Goal: Task Accomplishment & Management: Use online tool/utility

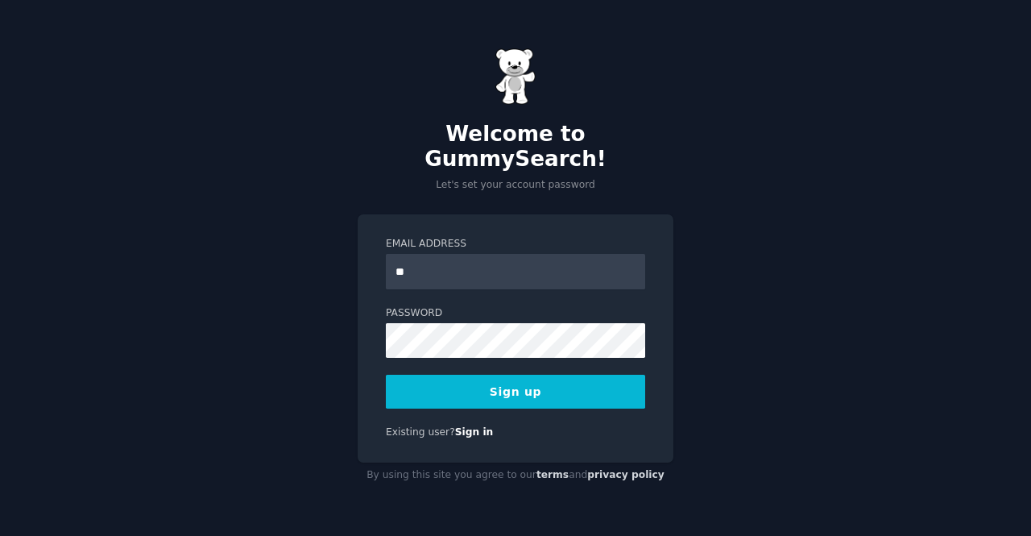
type input "**********"
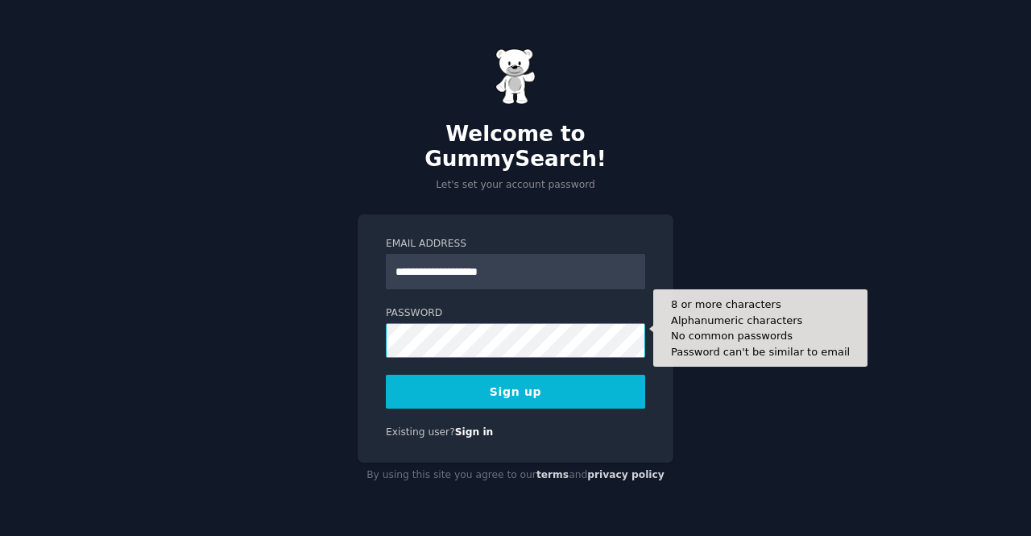
click at [386, 374] on button "Sign up" at bounding box center [515, 391] width 259 height 34
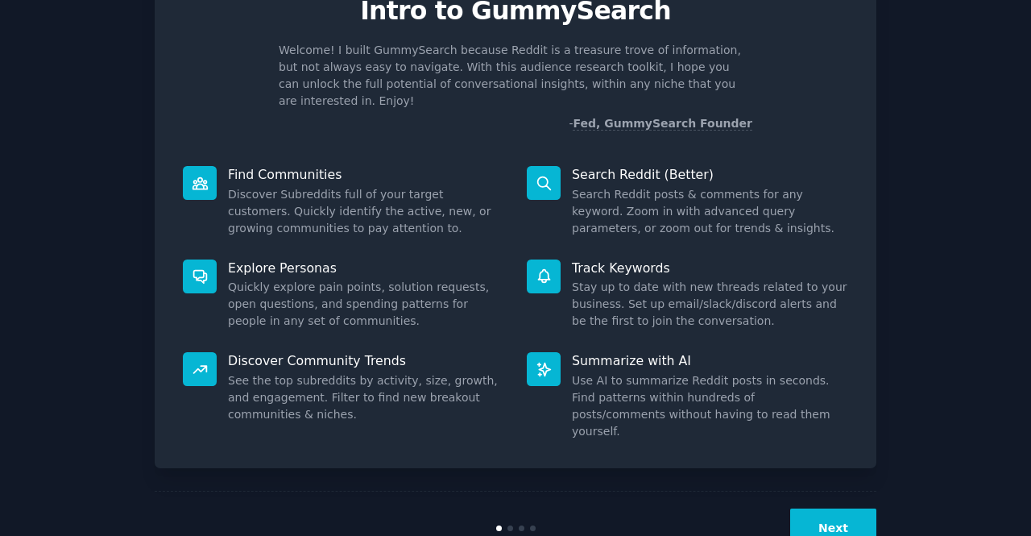
scroll to position [93, 0]
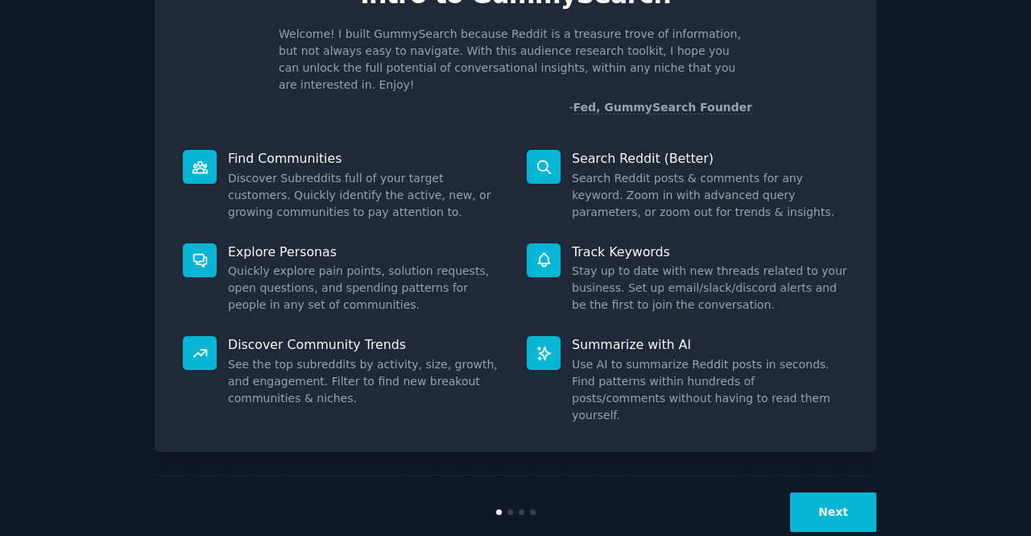
click at [854, 492] on button "Next" at bounding box center [833, 511] width 86 height 39
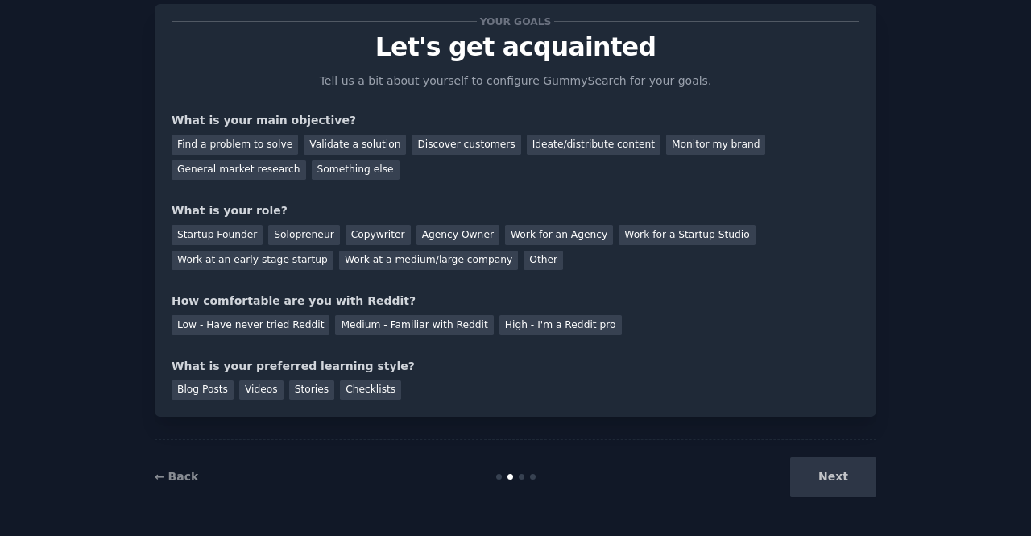
scroll to position [40, 0]
click at [666, 143] on div "Monitor my brand" at bounding box center [715, 145] width 99 height 20
click at [339, 267] on div "Work at a medium/large company" at bounding box center [428, 261] width 179 height 20
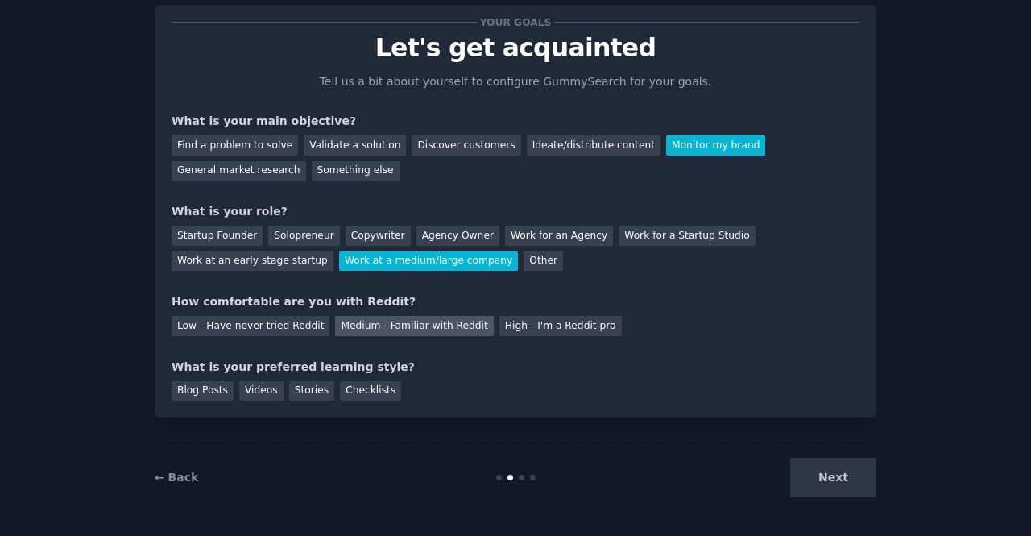
click at [389, 329] on div "Medium - Familiar with Reddit" at bounding box center [414, 326] width 158 height 20
click at [248, 391] on div "Videos" at bounding box center [261, 391] width 44 height 20
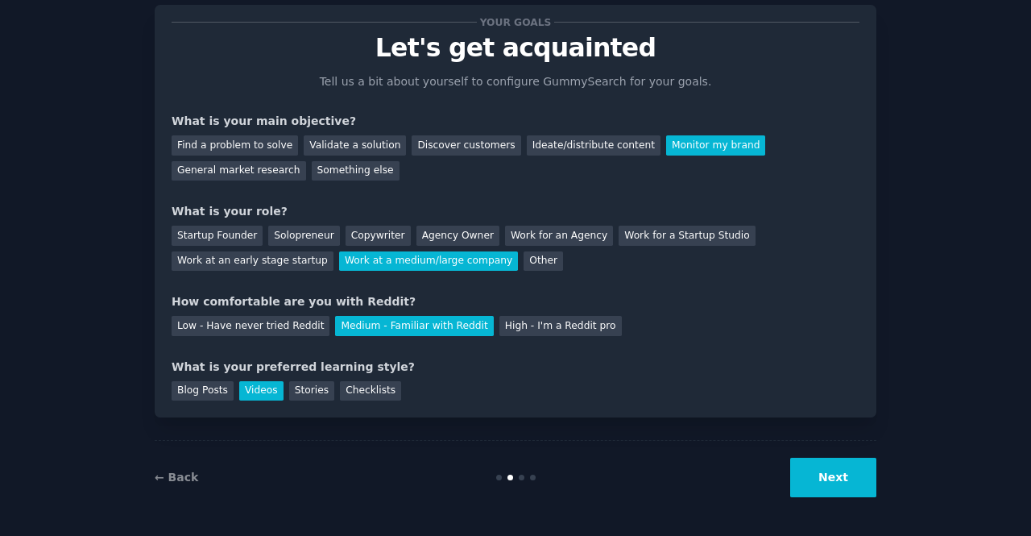
click at [812, 470] on button "Next" at bounding box center [833, 476] width 86 height 39
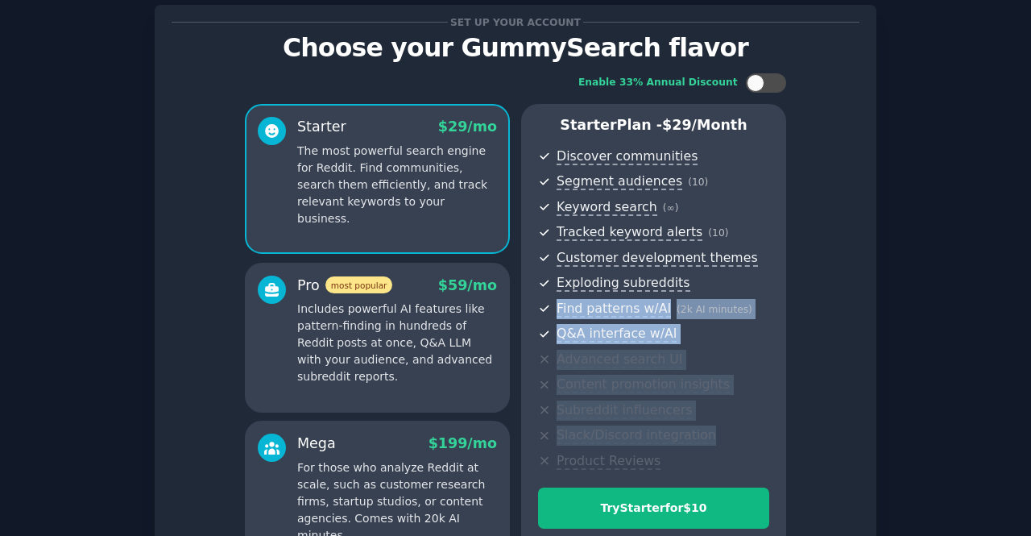
drag, startPoint x: 1026, startPoint y: 267, endPoint x: 1028, endPoint y: 421, distance: 153.8
click at [1028, 421] on main "Set up your account Choose your GummySearch flavor Enable 33% Annual Discount S…" at bounding box center [515, 268] width 1031 height 536
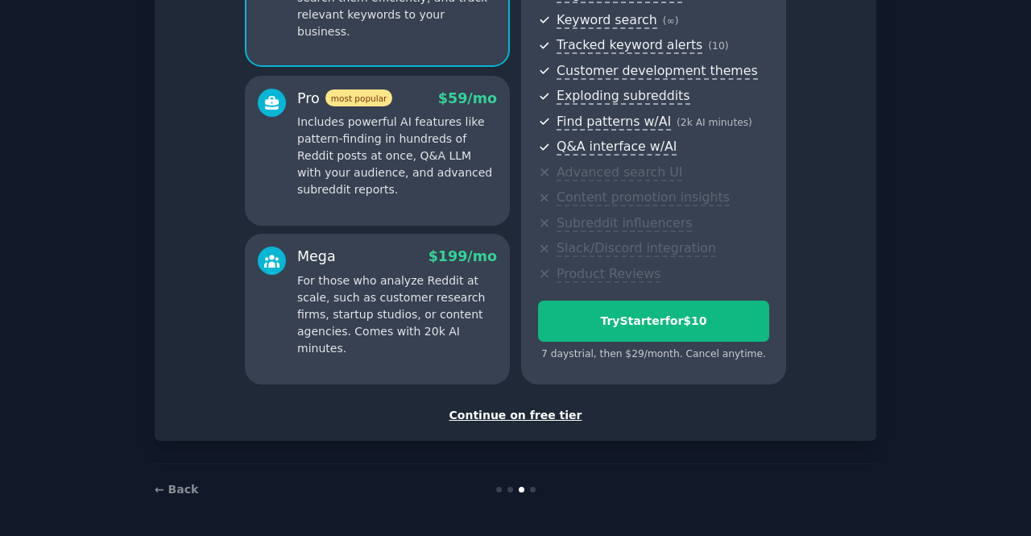
click at [513, 412] on div "Continue on free tier" at bounding box center [516, 415] width 688 height 17
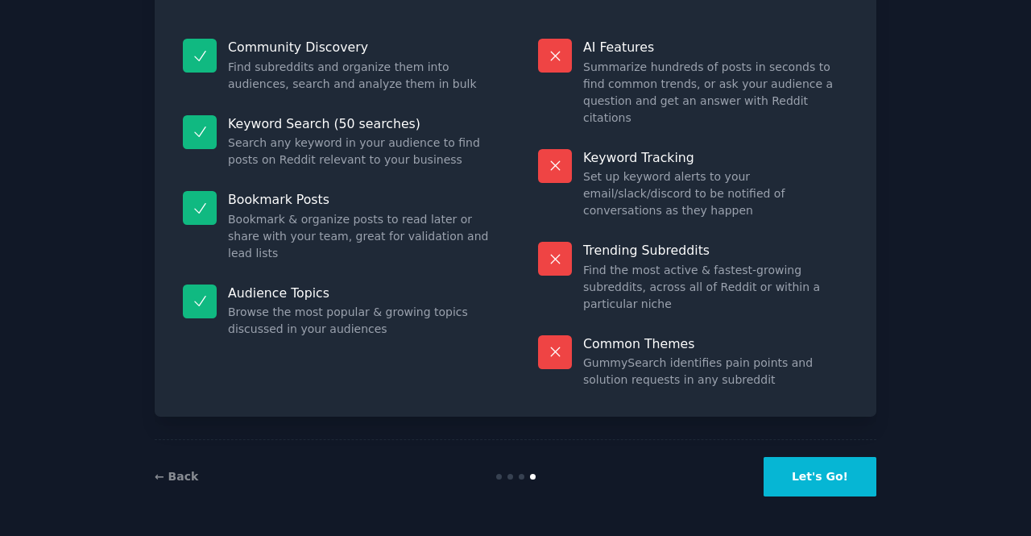
scroll to position [91, 0]
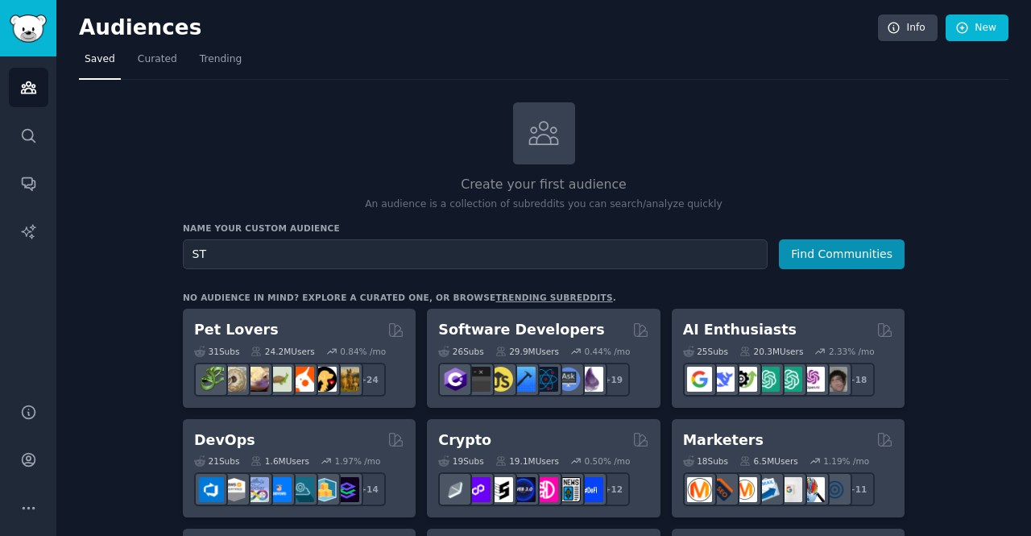
type input "S"
type input "Real estate developers"
click at [779, 239] on button "Find Communities" at bounding box center [842, 254] width 126 height 30
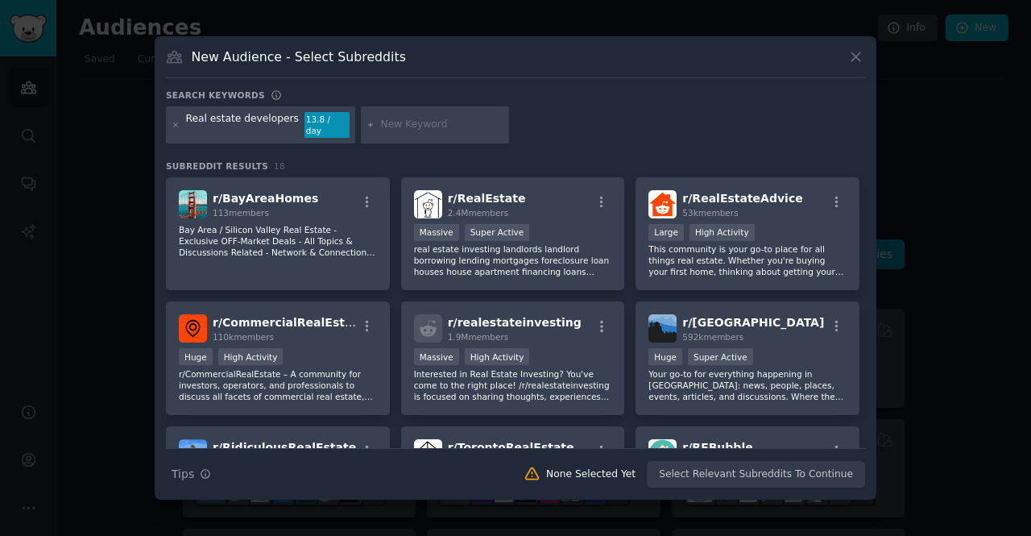
click at [381, 123] on input "text" at bounding box center [442, 125] width 122 height 14
type input "corporate real estate"
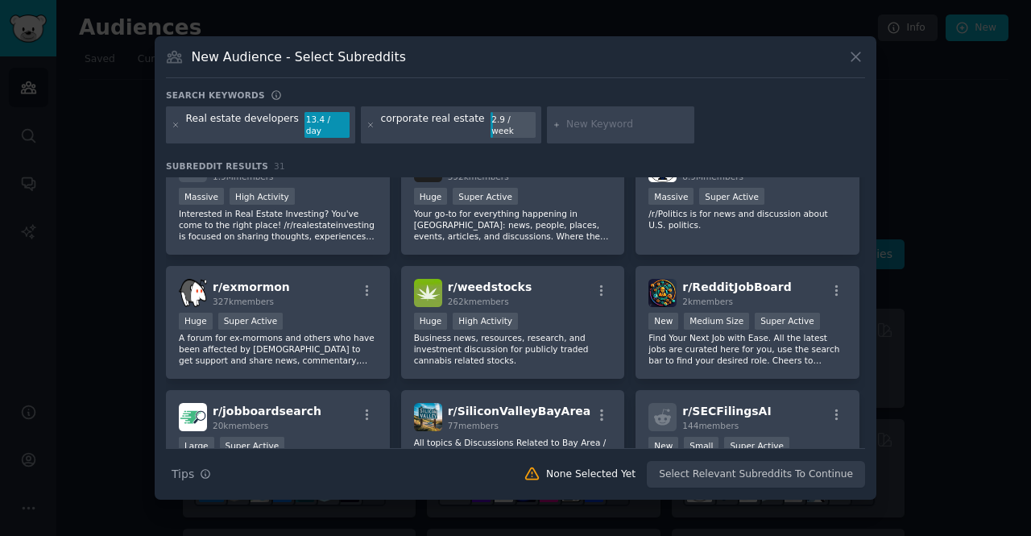
scroll to position [522, 0]
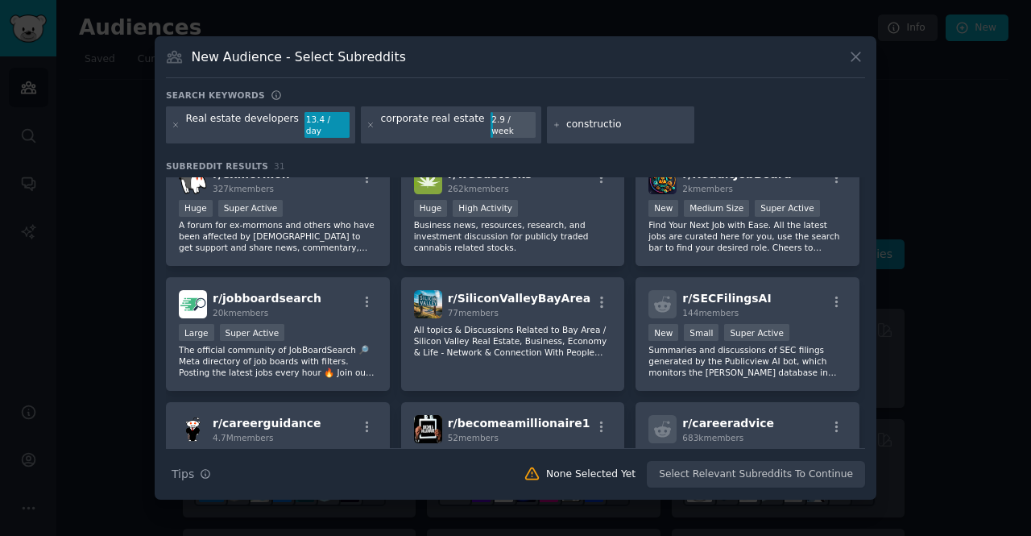
type input "construction"
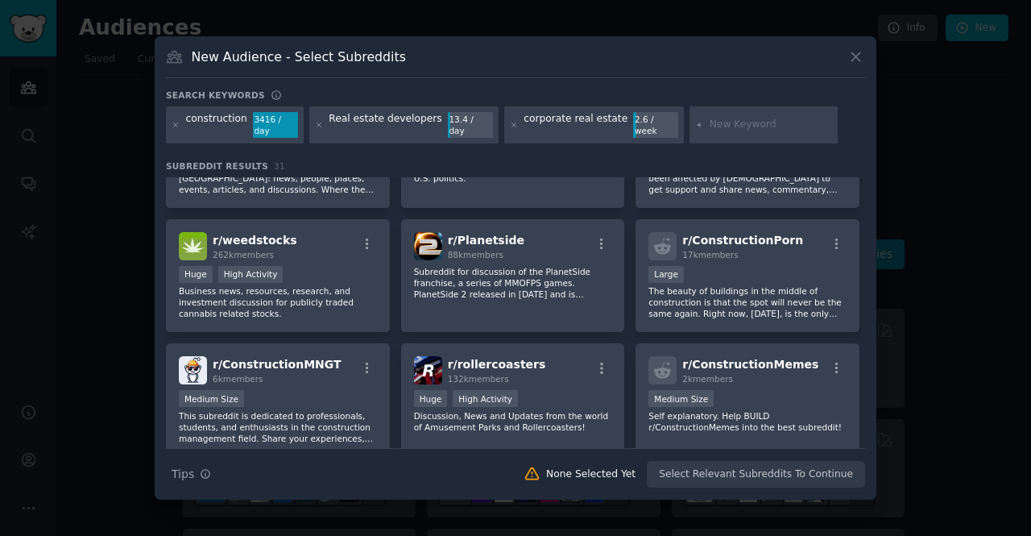
scroll to position [707, 0]
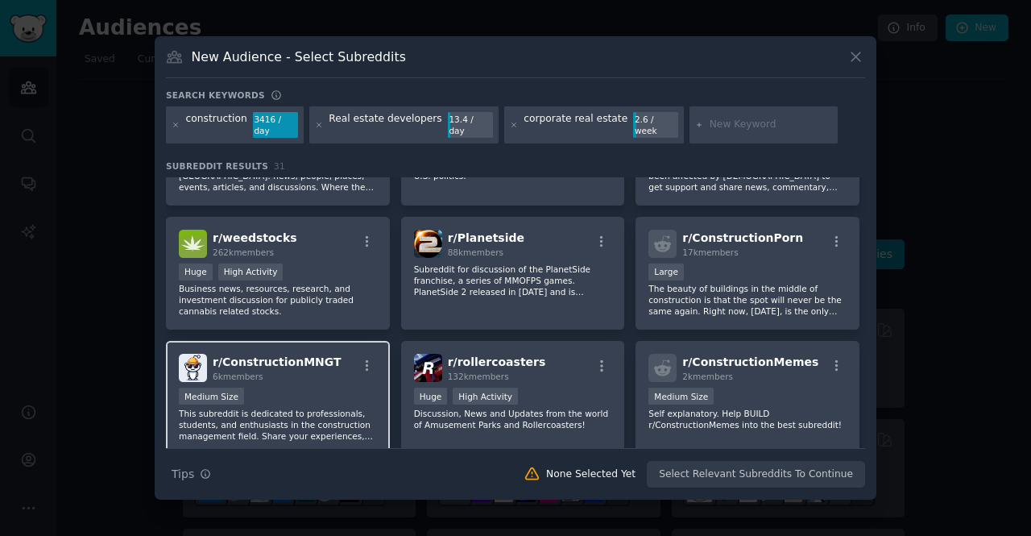
click at [250, 371] on span "6k members" at bounding box center [238, 376] width 51 height 10
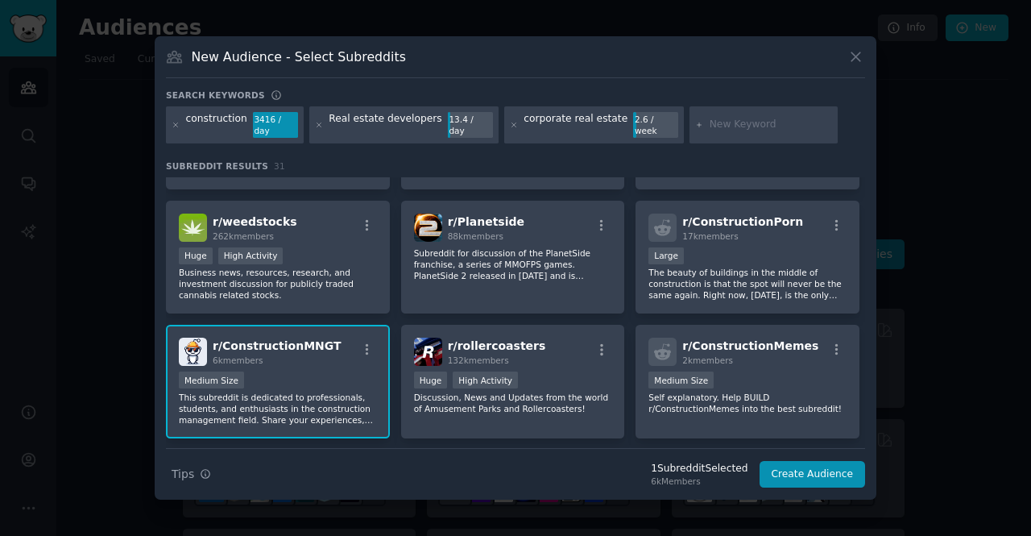
scroll to position [0, 0]
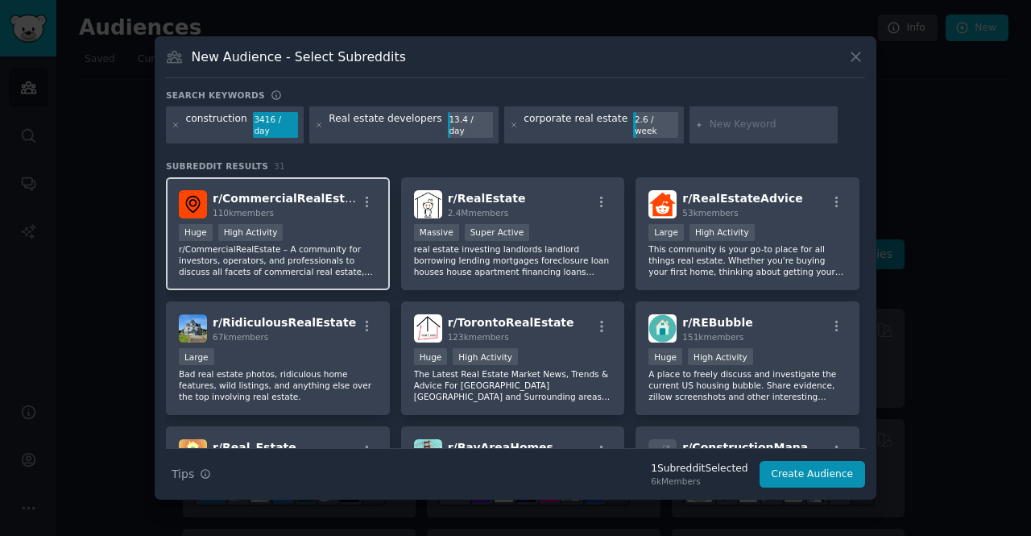
click at [335, 243] on p "r/CommercialRealEstate – A community for investors, operators, and professional…" at bounding box center [278, 260] width 198 height 34
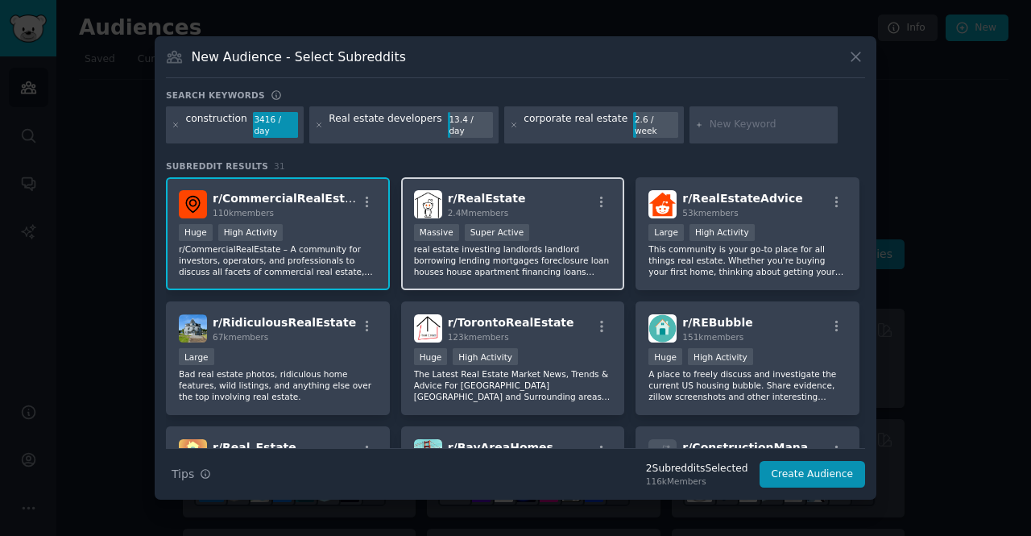
click at [539, 217] on div "r/ RealEstate 2.4M members >= 95th percentile for submissions / day Massive Sup…" at bounding box center [513, 234] width 224 height 114
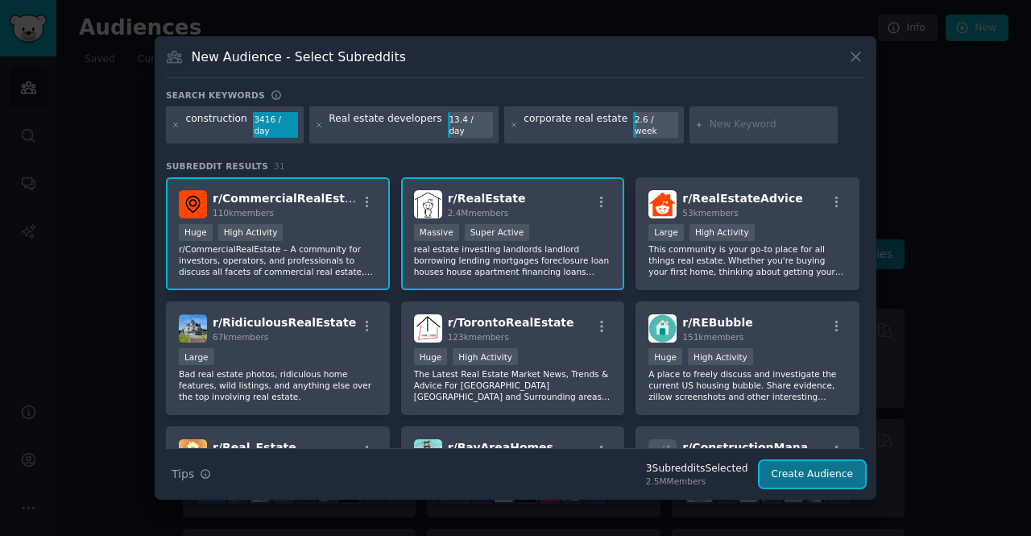
click at [822, 463] on button "Create Audience" at bounding box center [812, 474] width 106 height 27
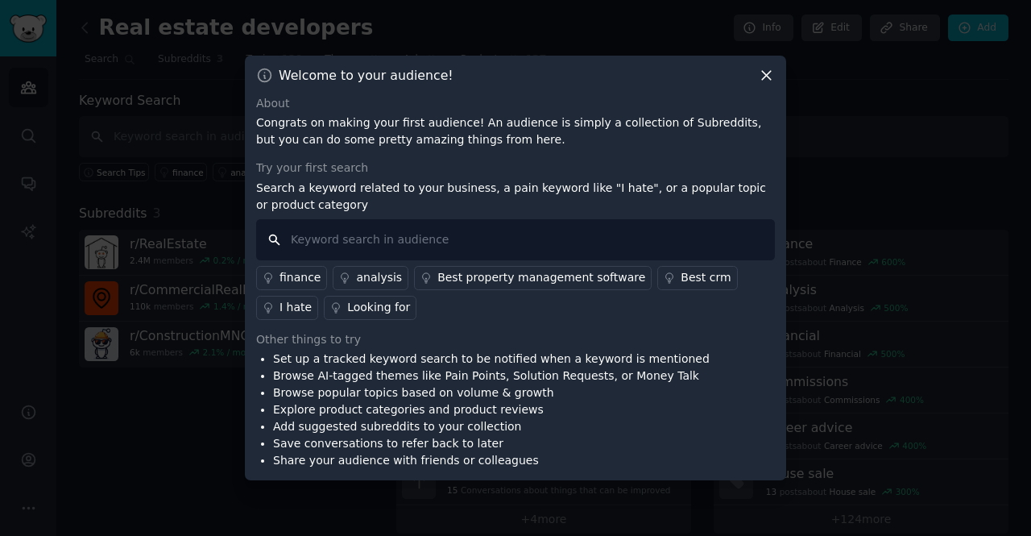
click at [369, 231] on input "text" at bounding box center [515, 239] width 519 height 41
type input "STO Building Group"
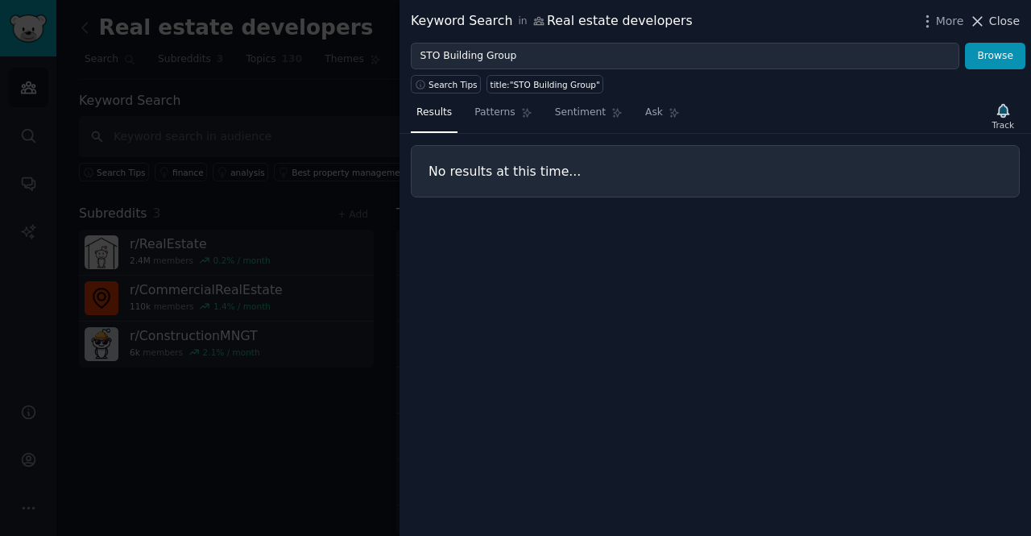
click at [1008, 17] on span "Close" at bounding box center [1004, 21] width 31 height 17
